Goal: Task Accomplishment & Management: Manage account settings

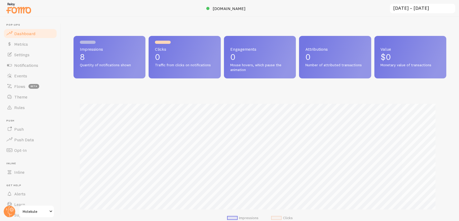
scroll to position [263321, 263091]
click at [225, 7] on span "[DOMAIN_NAME]" at bounding box center [229, 8] width 33 height 5
click at [16, 110] on link "Rules" at bounding box center [30, 107] width 54 height 11
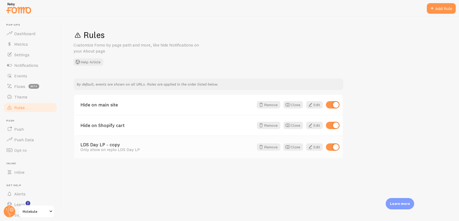
click at [102, 144] on link "LDS Day LP - copy" at bounding box center [166, 144] width 173 height 5
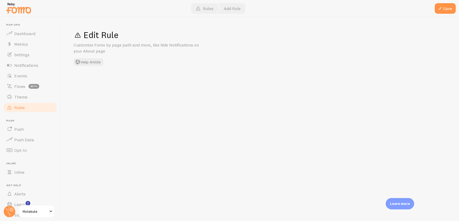
click at [104, 143] on div "Edit Rule Customize Fomo by page path and more, like hide Notifications on your…" at bounding box center [260, 119] width 398 height 204
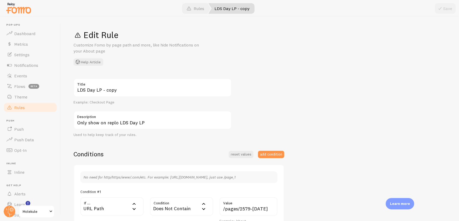
scroll to position [127, 0]
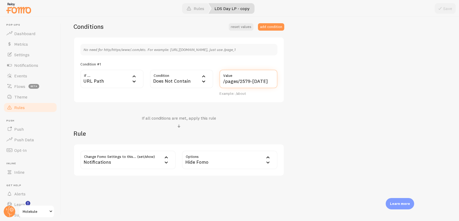
click at [246, 79] on input "/pages/2579-[DATE]" at bounding box center [248, 79] width 58 height 18
click at [19, 108] on span "Rules" at bounding box center [19, 107] width 11 height 5
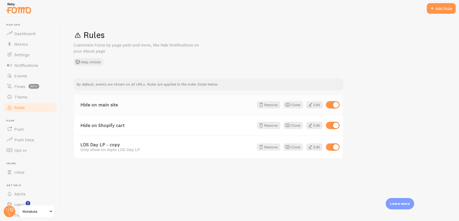
click at [100, 103] on link "Hide on main site" at bounding box center [166, 104] width 173 height 5
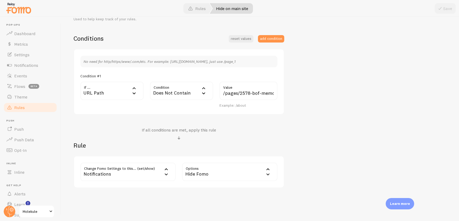
scroll to position [127, 0]
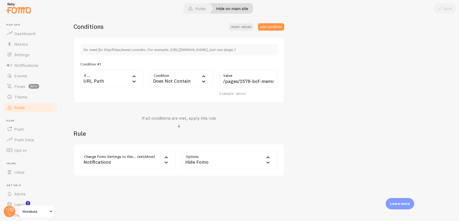
click at [19, 104] on link "Rules" at bounding box center [30, 107] width 54 height 11
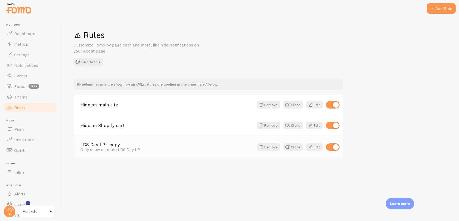
click at [121, 147] on div "Only show on replo LDS Day LP" at bounding box center [166, 149] width 173 height 5
click at [312, 145] on span at bounding box center [310, 147] width 6 height 6
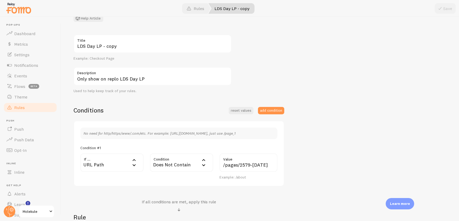
scroll to position [50, 0]
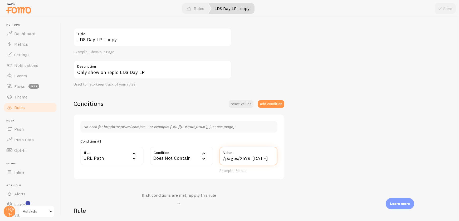
click at [243, 159] on input "/pages/2579-[DATE]" at bounding box center [248, 155] width 58 height 18
click at [19, 126] on span "Push" at bounding box center [18, 128] width 9 height 5
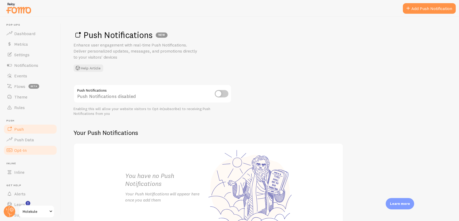
click at [28, 149] on link "Opt-In" at bounding box center [30, 150] width 54 height 11
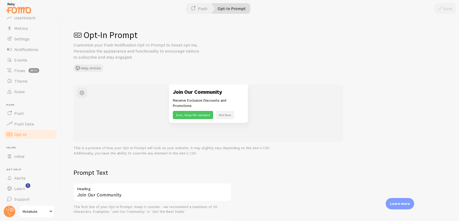
scroll to position [18, 0]
click at [22, 88] on span "Rules" at bounding box center [19, 89] width 11 height 5
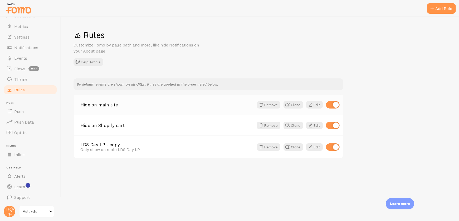
click at [112, 109] on div "Hide on main site Remove Clone Edit" at bounding box center [208, 105] width 269 height 20
click at [113, 104] on link "Hide on main site" at bounding box center [166, 104] width 173 height 5
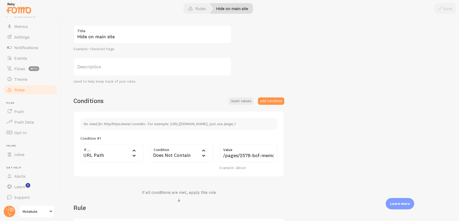
scroll to position [56, 0]
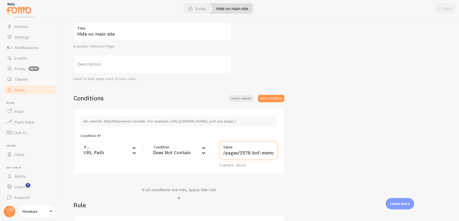
click at [237, 150] on input "/pages/2578-bof-memorialdaypromo-b" at bounding box center [248, 150] width 58 height 18
paste input "9-[DATE]"
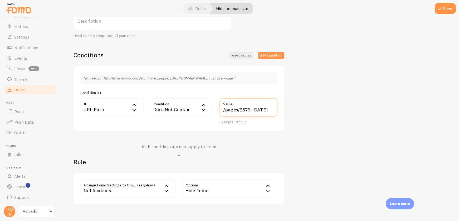
scroll to position [100, 0]
type input "/pages/2579-[DATE]"
click at [174, 107] on div "Does Not Contain" at bounding box center [181, 106] width 63 height 18
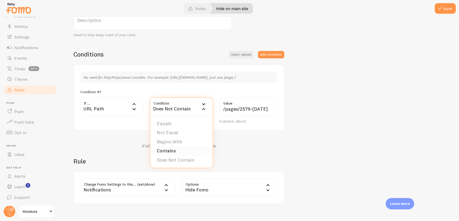
click at [173, 149] on li "Contains" at bounding box center [181, 150] width 62 height 9
click at [215, 188] on div "Hide Fomo" at bounding box center [229, 187] width 95 height 18
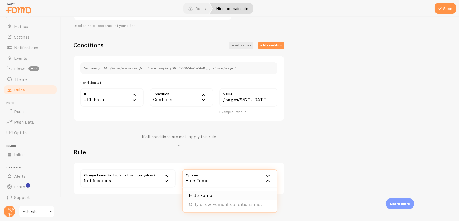
scroll to position [109, 0]
click at [219, 200] on li "Only show Fomo if conditions met" at bounding box center [230, 203] width 94 height 9
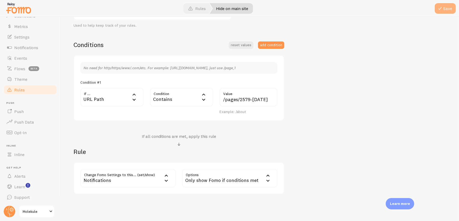
click at [447, 6] on button "Save" at bounding box center [445, 8] width 21 height 11
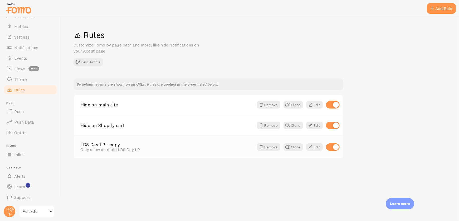
click at [331, 146] on input "checkbox" at bounding box center [333, 146] width 14 height 7
checkbox input "false"
click at [89, 102] on link "Hide on main site" at bounding box center [166, 104] width 173 height 5
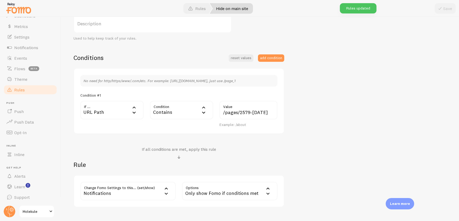
scroll to position [127, 0]
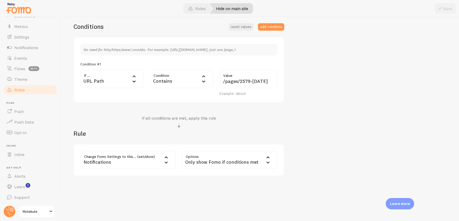
click at [163, 76] on div "Contains" at bounding box center [181, 79] width 63 height 18
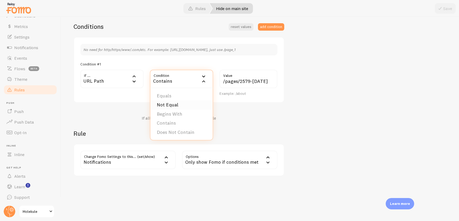
click at [171, 105] on li "Not Equal" at bounding box center [181, 104] width 62 height 9
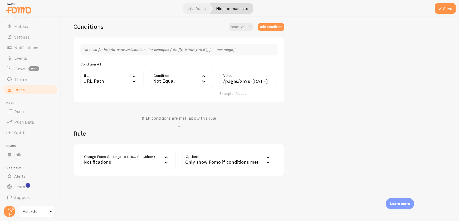
click at [132, 154] on div "Notifications" at bounding box center [127, 159] width 95 height 18
click at [133, 152] on div "Notifications" at bounding box center [127, 159] width 95 height 18
click at [211, 154] on div "Only show Fomo if conditions met" at bounding box center [229, 159] width 95 height 18
click at [210, 176] on li "Hide Fomo" at bounding box center [230, 176] width 94 height 9
click at [447, 10] on button "Save" at bounding box center [445, 8] width 21 height 11
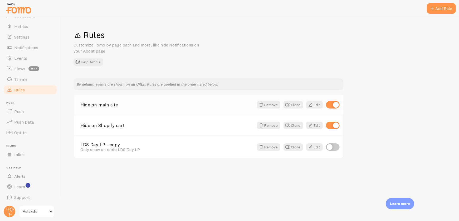
click at [105, 105] on link "Hide on main site" at bounding box center [166, 104] width 173 height 5
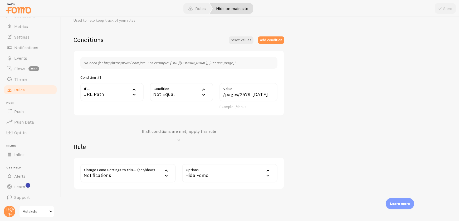
scroll to position [119, 0]
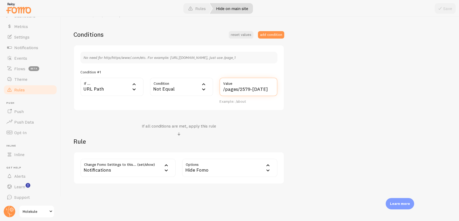
click at [231, 88] on input "/pages/2579-[DATE]" at bounding box center [248, 86] width 58 height 18
click at [24, 84] on link "Rules" at bounding box center [30, 89] width 54 height 11
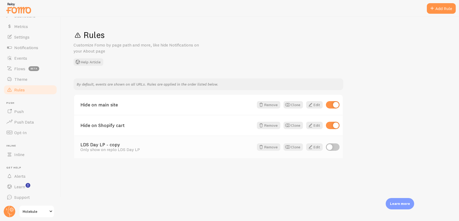
click at [107, 148] on div "Only show on replo LDS Day LP" at bounding box center [166, 149] width 173 height 5
click at [106, 143] on link "LDS Day LP - copy" at bounding box center [166, 144] width 173 height 5
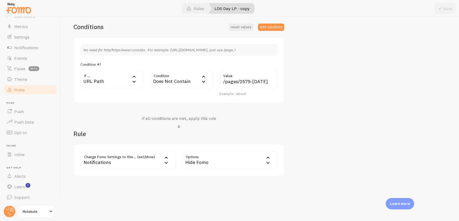
scroll to position [127, 0]
click at [26, 87] on link "Rules" at bounding box center [30, 89] width 54 height 11
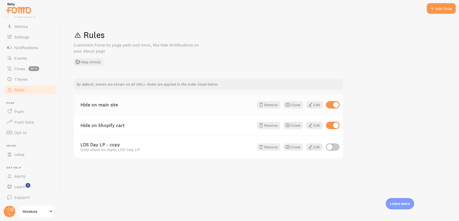
click at [113, 104] on link "Hide on main site" at bounding box center [166, 104] width 173 height 5
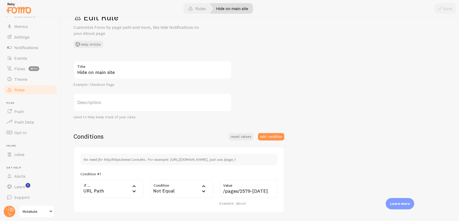
scroll to position [30, 0]
